Goal: Information Seeking & Learning: Learn about a topic

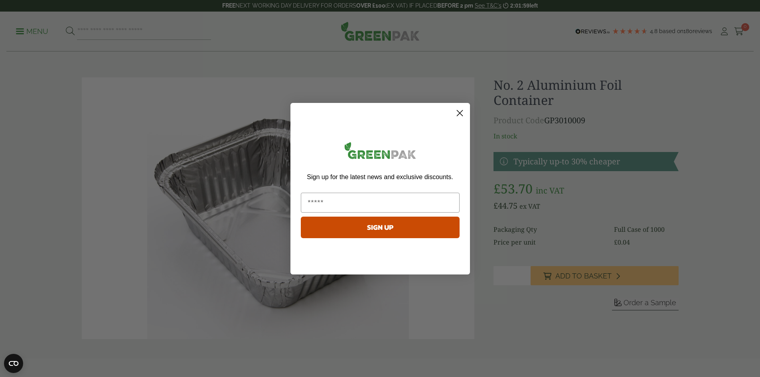
click at [462, 113] on circle "Close dialog" at bounding box center [459, 112] width 13 height 13
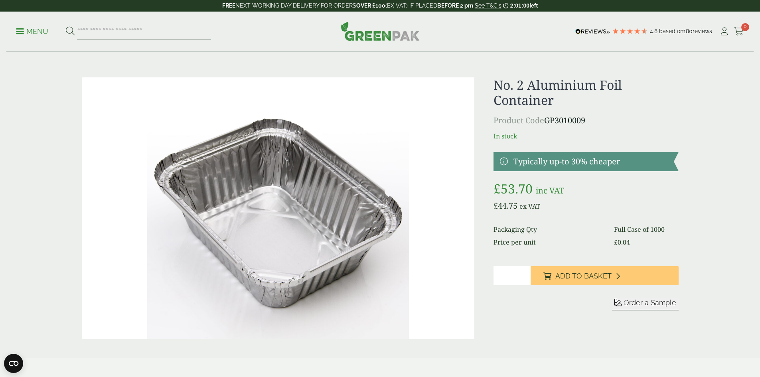
click at [34, 36] on ul "Menu" at bounding box center [113, 31] width 195 height 17
click at [29, 33] on p "Menu" at bounding box center [32, 32] width 32 height 10
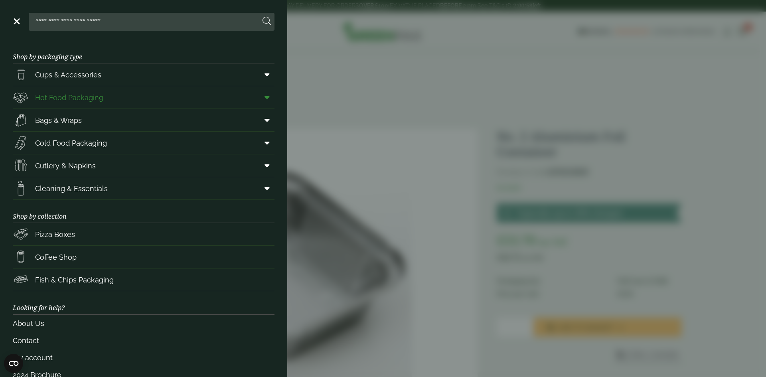
click at [85, 98] on span "Hot Food Packaging" at bounding box center [69, 97] width 68 height 11
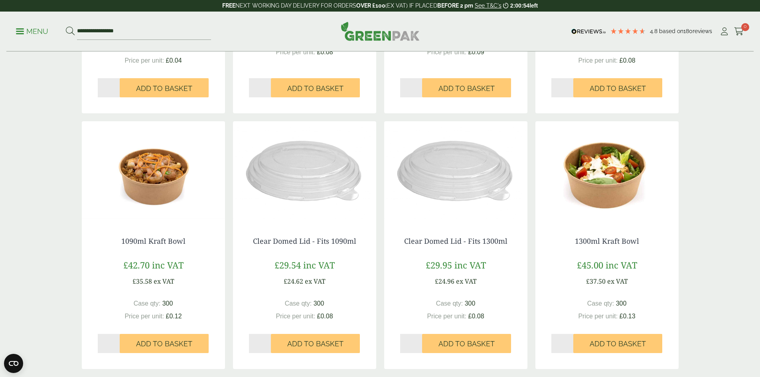
scroll to position [917, 0]
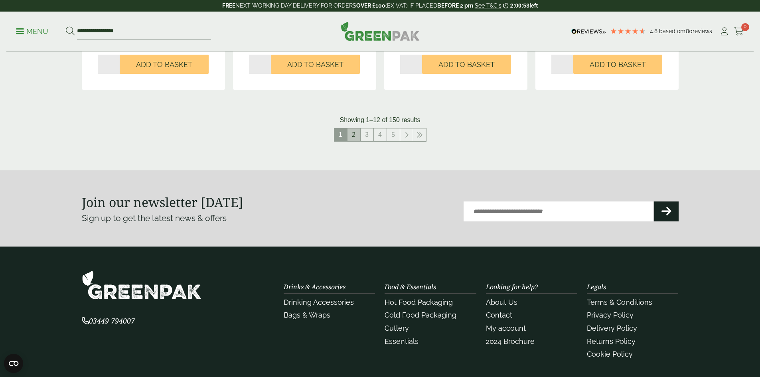
click at [351, 135] on link "2" at bounding box center [353, 134] width 13 height 13
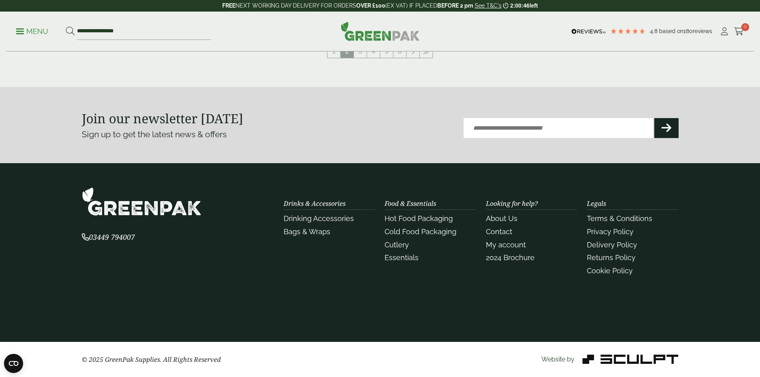
scroll to position [930, 0]
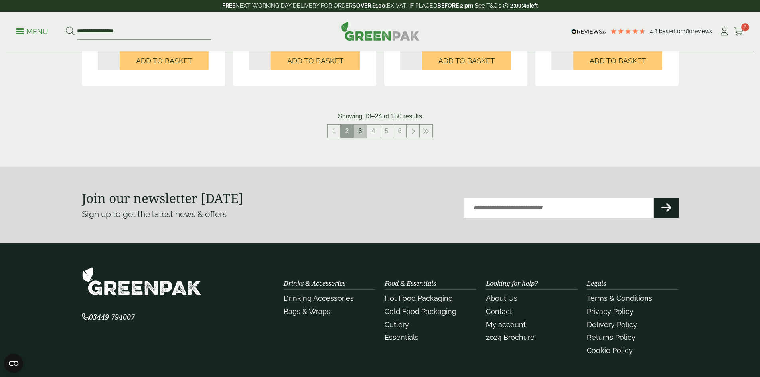
click at [356, 133] on link "3" at bounding box center [360, 131] width 13 height 13
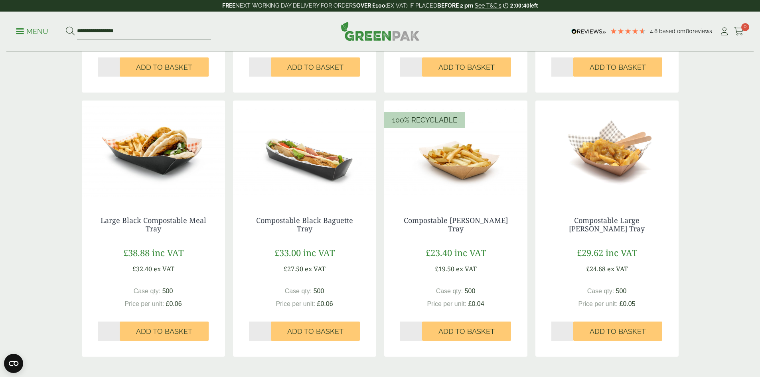
scroll to position [890, 0]
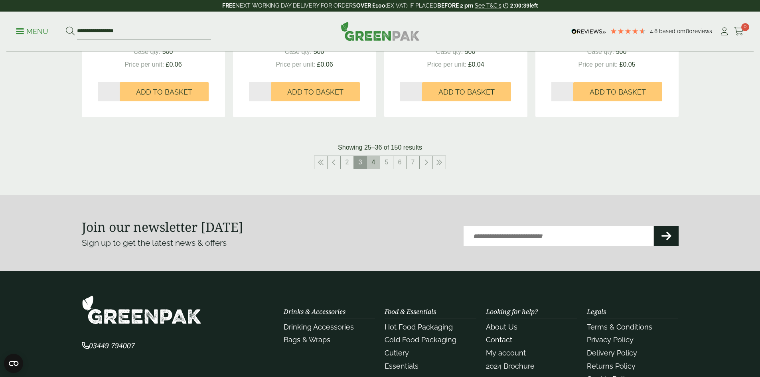
click at [374, 166] on link "4" at bounding box center [373, 162] width 13 height 13
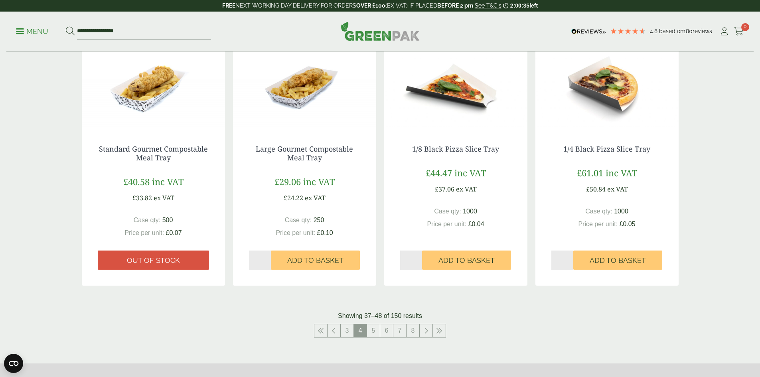
scroll to position [890, 0]
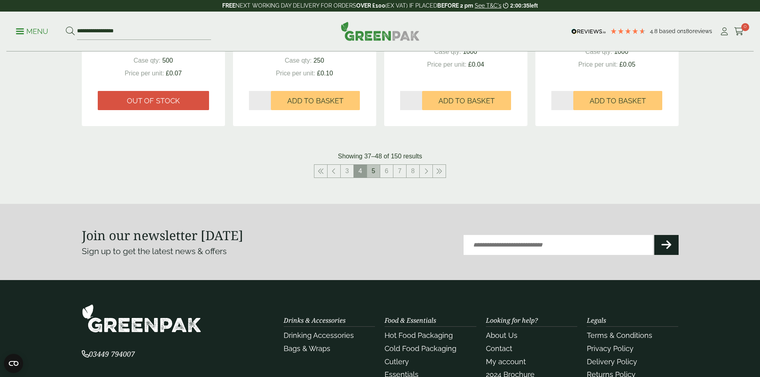
click at [374, 168] on link "5" at bounding box center [373, 171] width 13 height 13
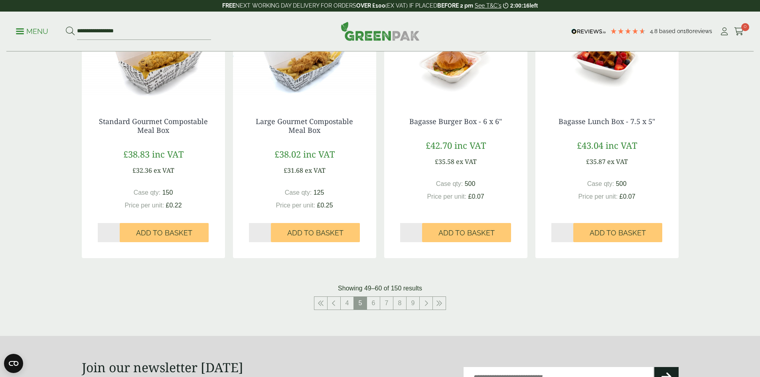
scroll to position [798, 0]
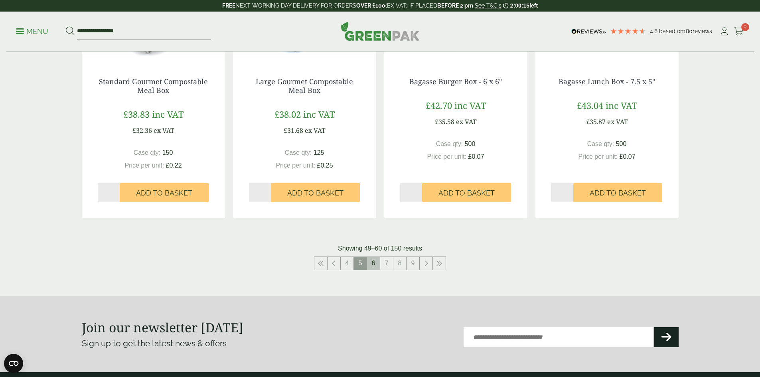
click at [372, 265] on link "6" at bounding box center [373, 263] width 13 height 13
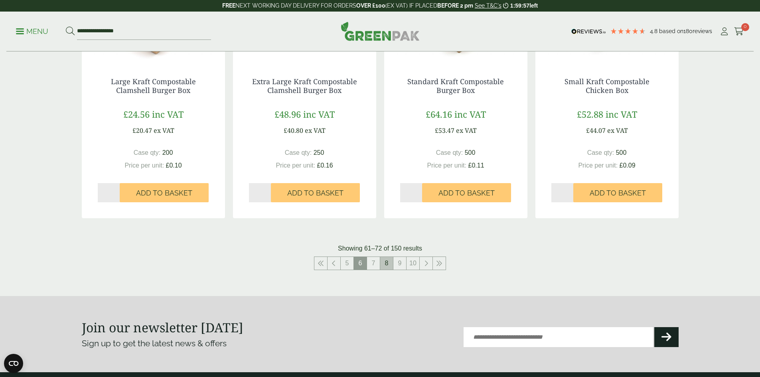
scroll to position [877, 0]
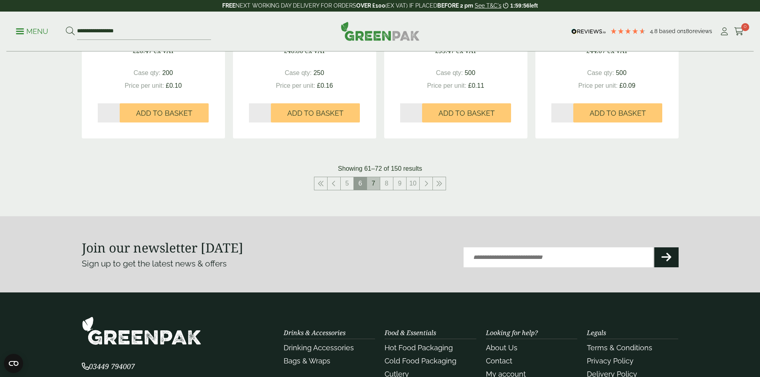
click at [374, 186] on link "7" at bounding box center [373, 183] width 13 height 13
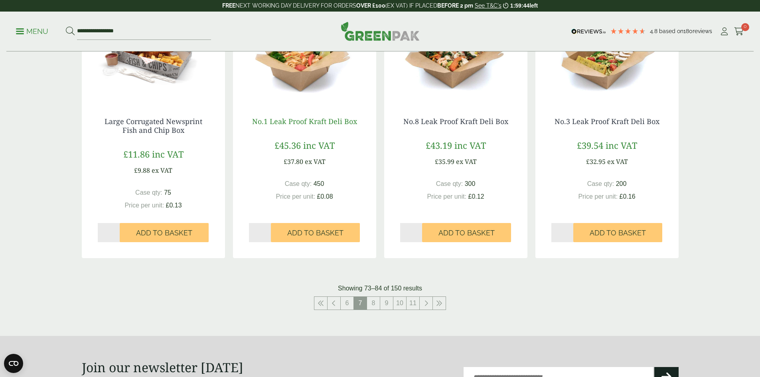
scroll to position [678, 0]
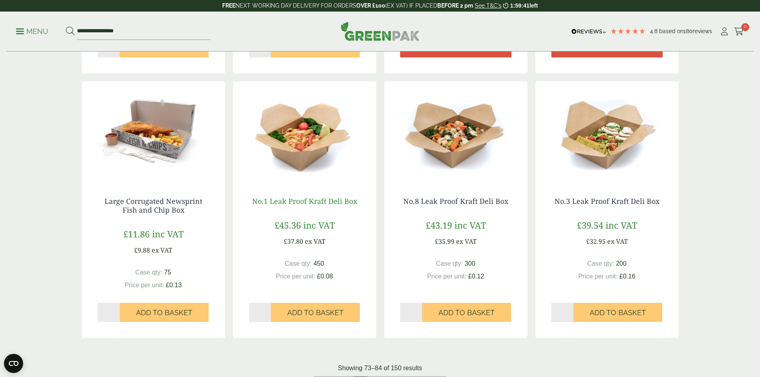
click at [332, 202] on link "No.1 Leak Proof Kraft Deli Box" at bounding box center [304, 201] width 105 height 10
